Goal: Browse casually: Explore the website without a specific task or goal

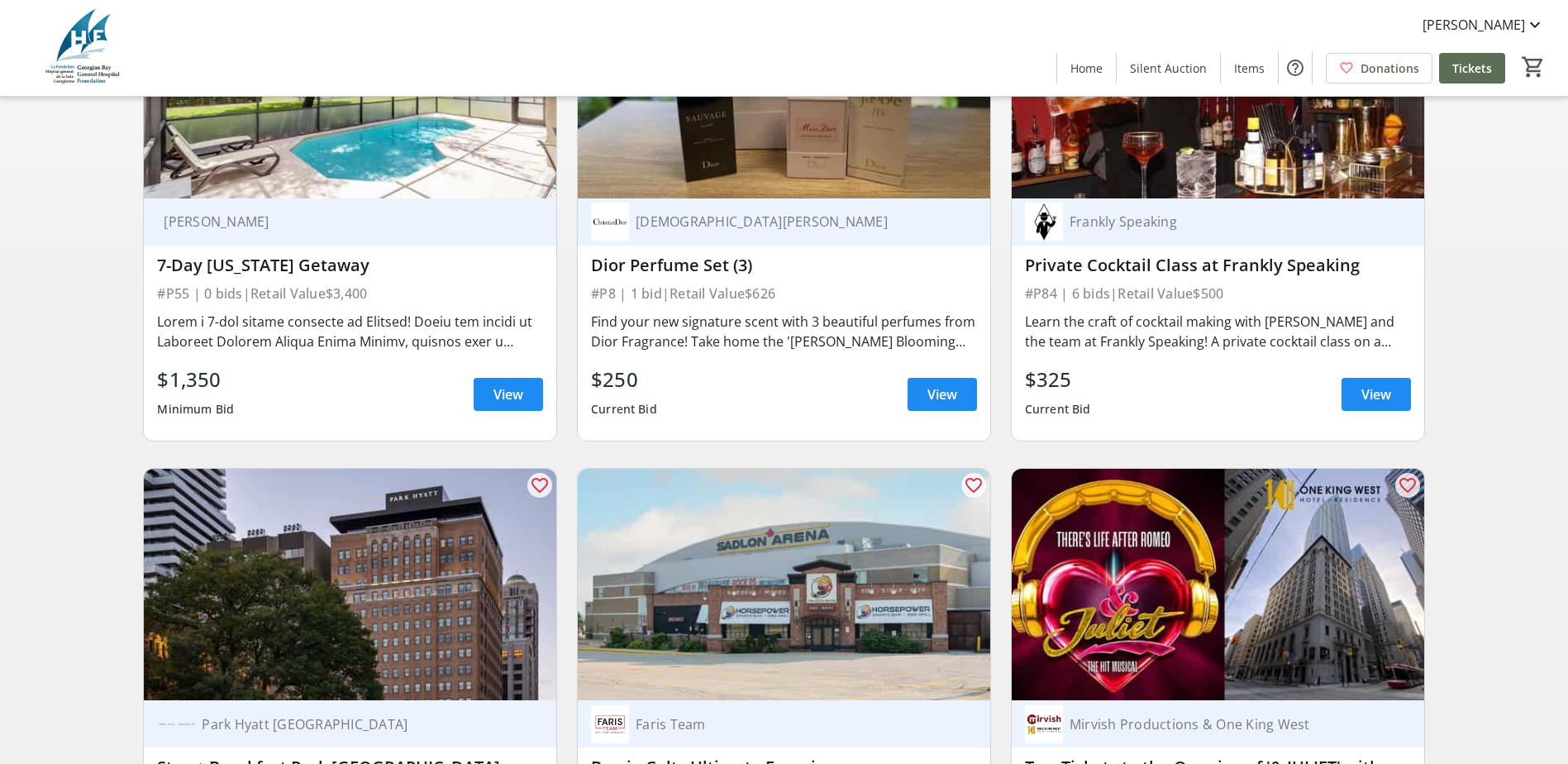
scroll to position [330, 0]
click at [1374, 404] on span "View" at bounding box center [1376, 394] width 30 height 20
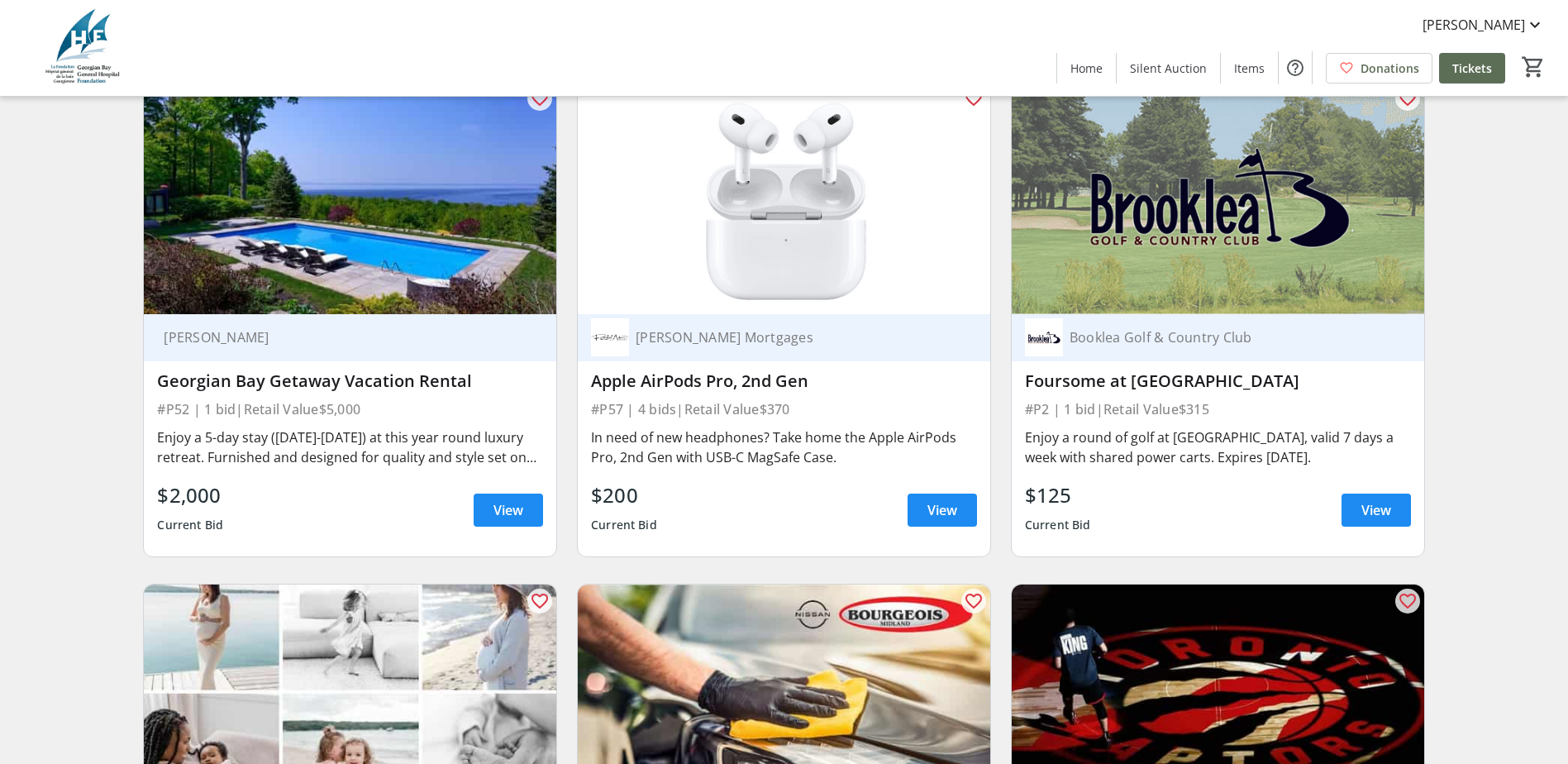
scroll to position [1323, 0]
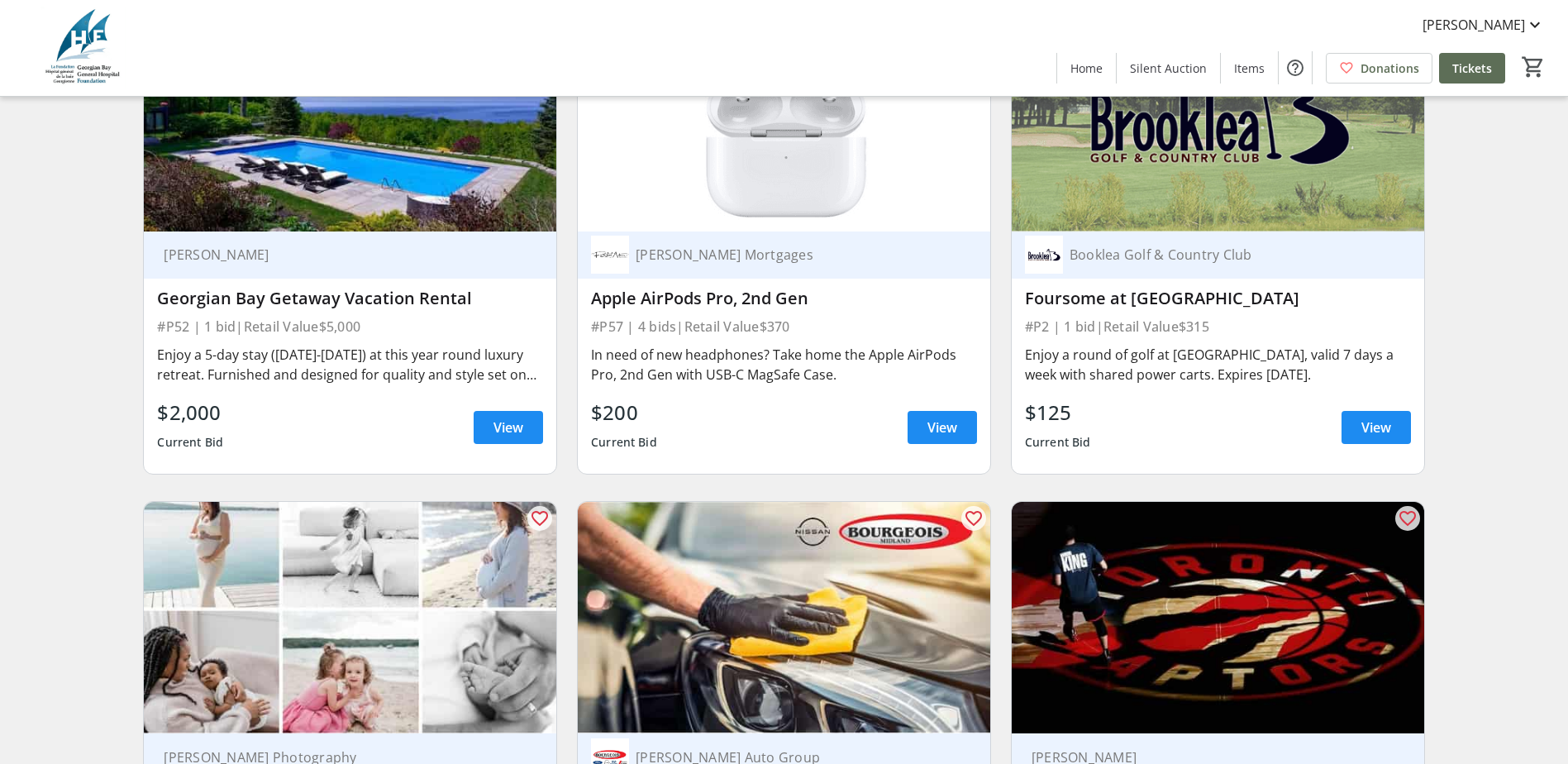
drag, startPoint x: 931, startPoint y: 433, endPoint x: 902, endPoint y: 428, distance: 29.4
click at [931, 433] on span "View" at bounding box center [942, 427] width 30 height 20
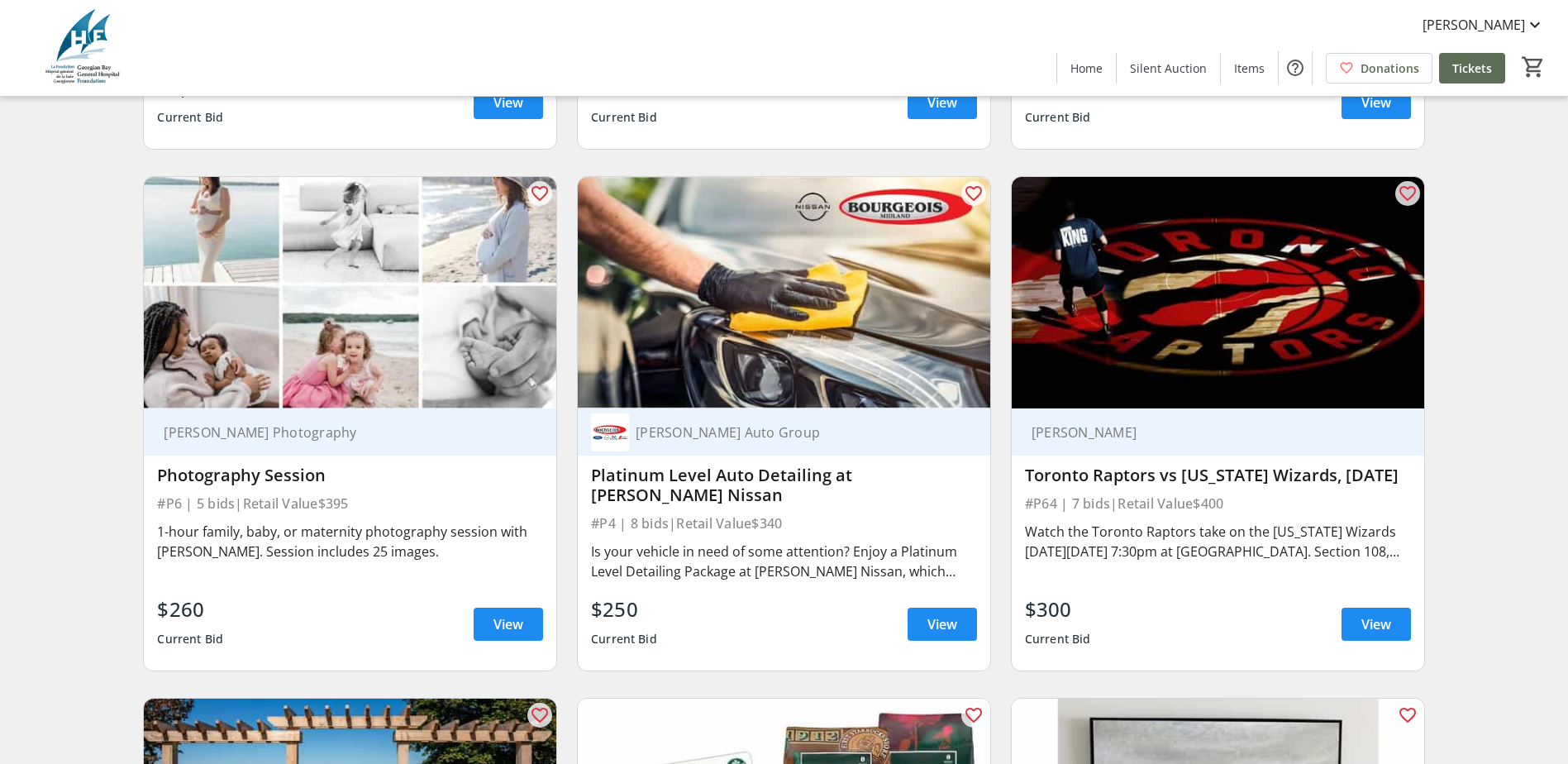
scroll to position [1653, 0]
